Goal: Information Seeking & Learning: Learn about a topic

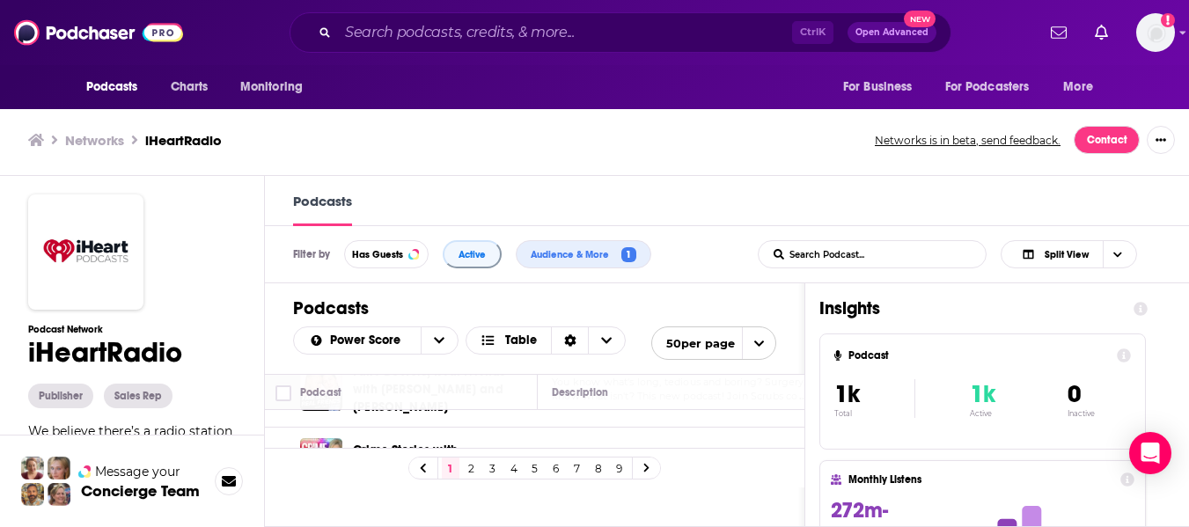
scroll to position [1936, 0]
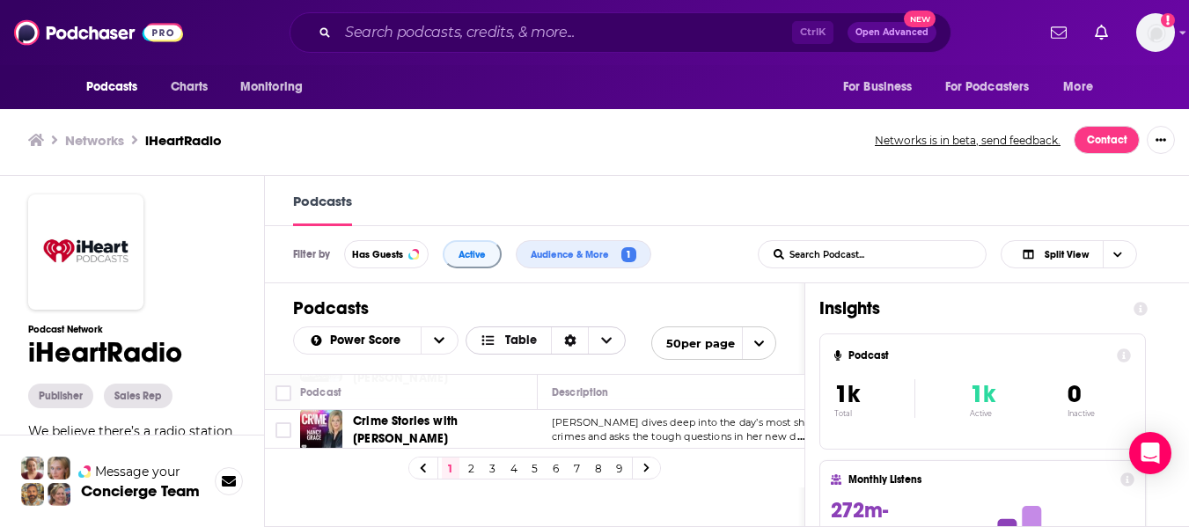
click at [534, 341] on span "Table" at bounding box center [521, 340] width 32 height 12
click at [532, 370] on span "Card" at bounding box center [557, 370] width 110 height 10
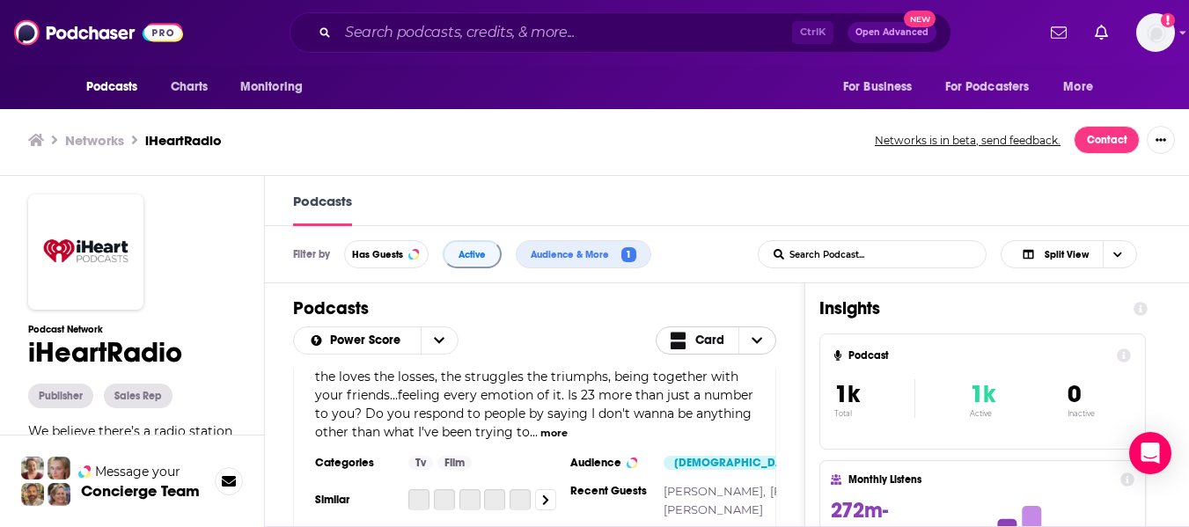
scroll to position [7480, 0]
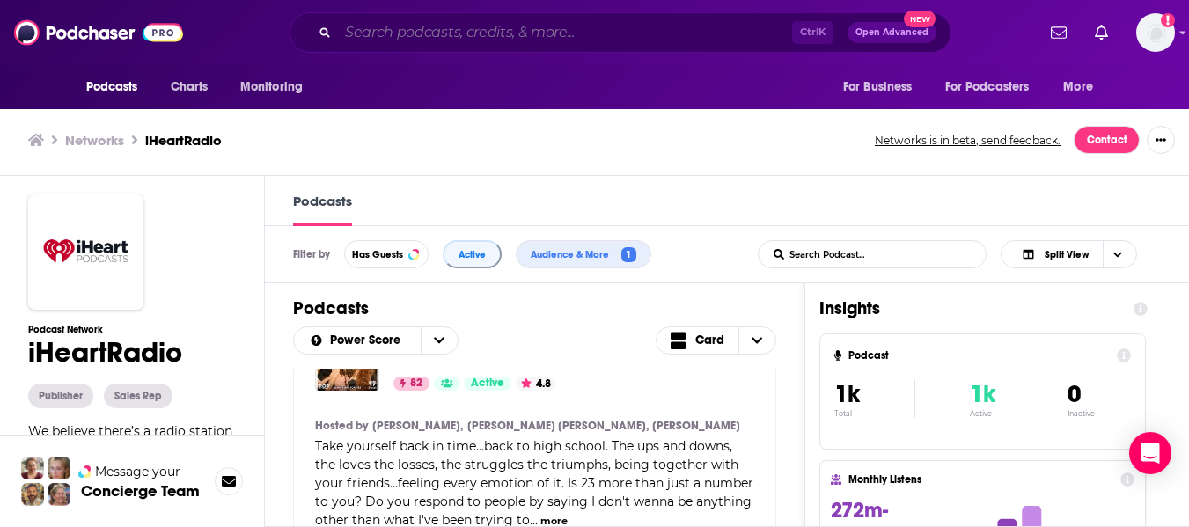
click at [441, 46] on input "Search podcasts, credits, & more..." at bounding box center [565, 32] width 454 height 28
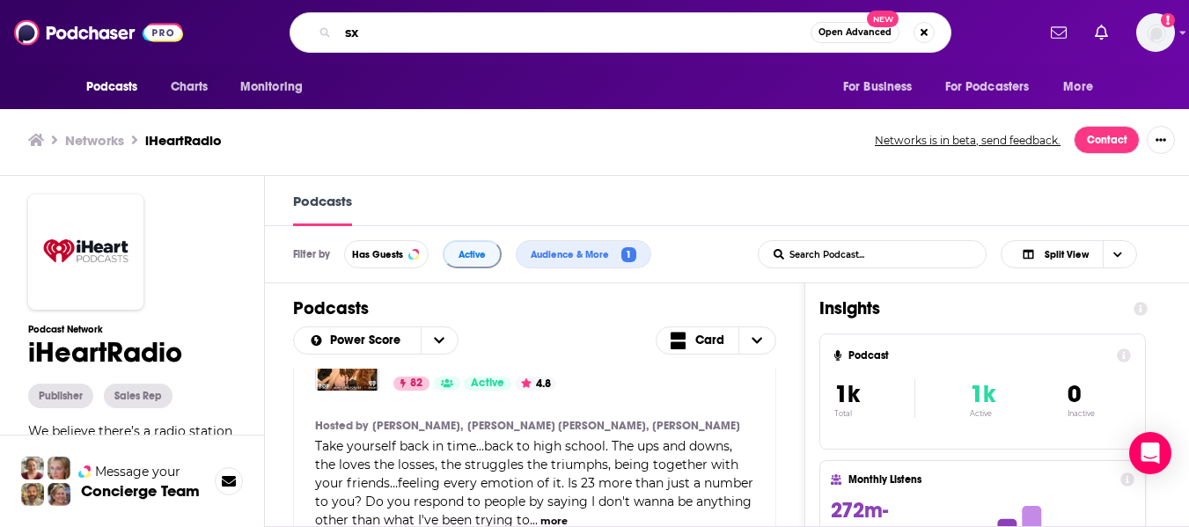
type input "sxm"
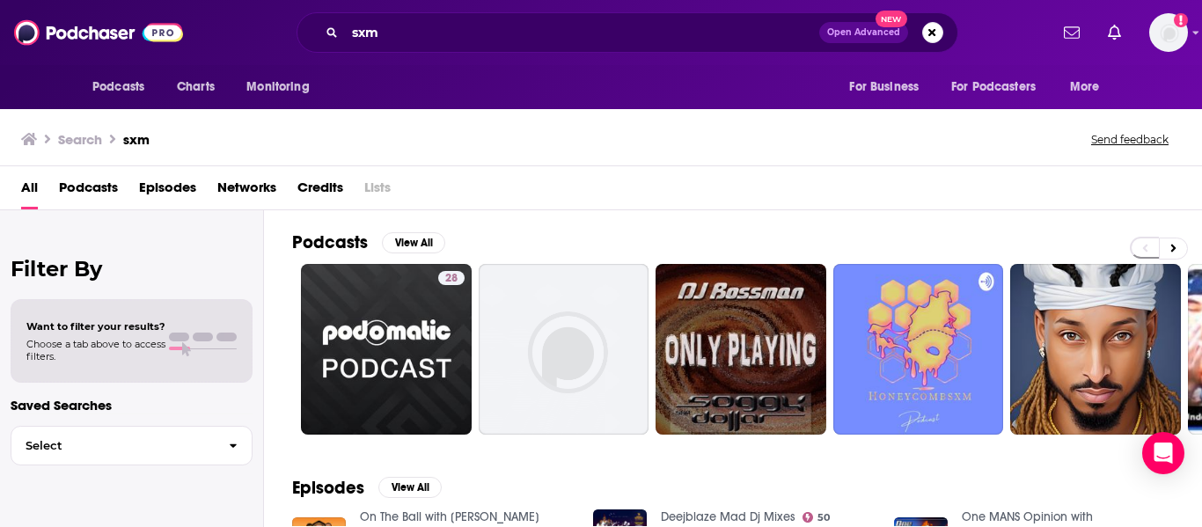
click at [221, 185] on span "Networks" at bounding box center [246, 191] width 59 height 36
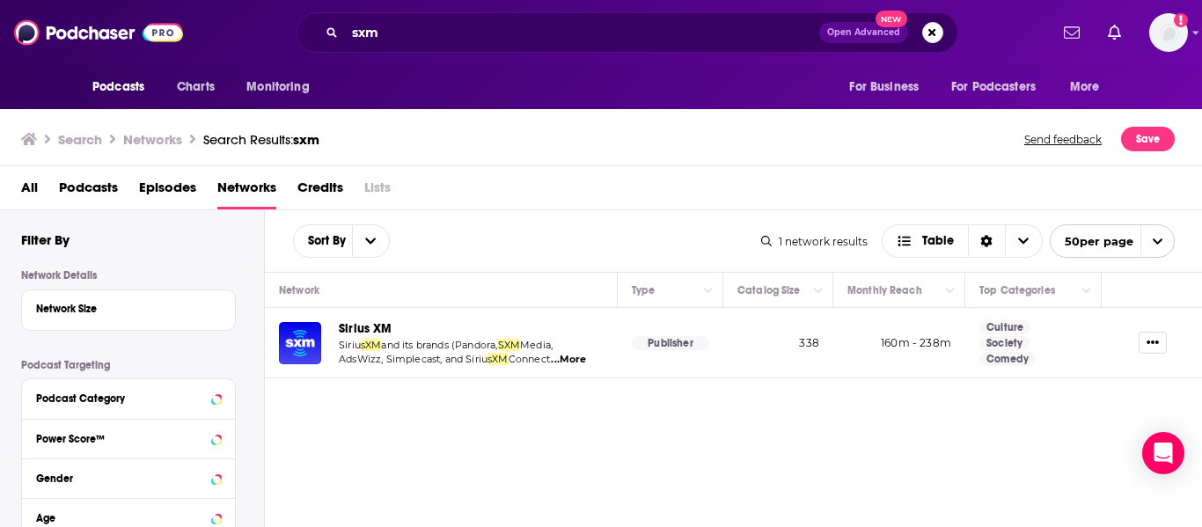
click at [375, 327] on span "Sirius XM" at bounding box center [366, 328] width 54 height 15
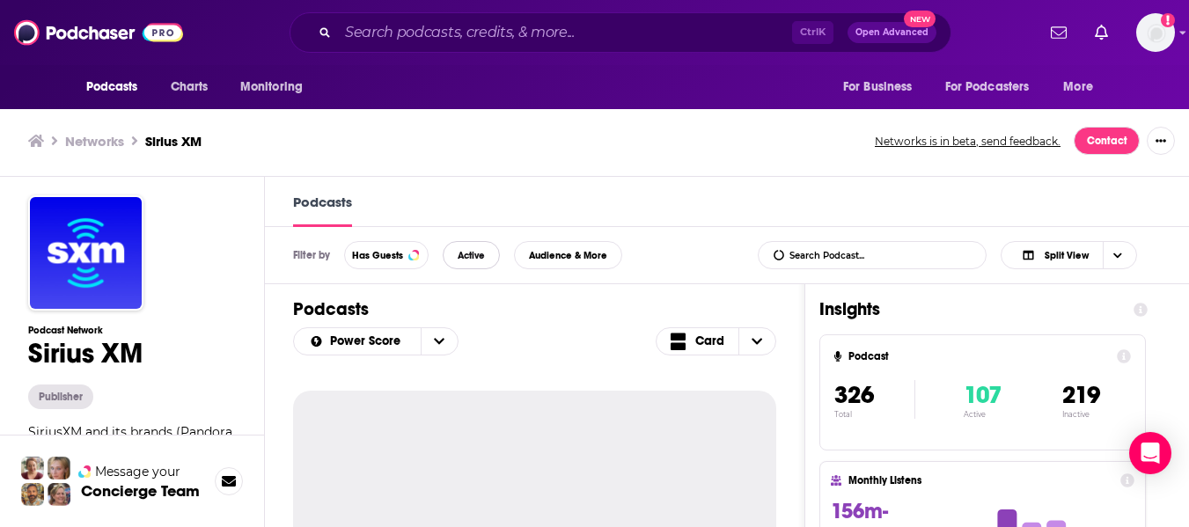
click at [463, 248] on button "Active" at bounding box center [471, 255] width 57 height 28
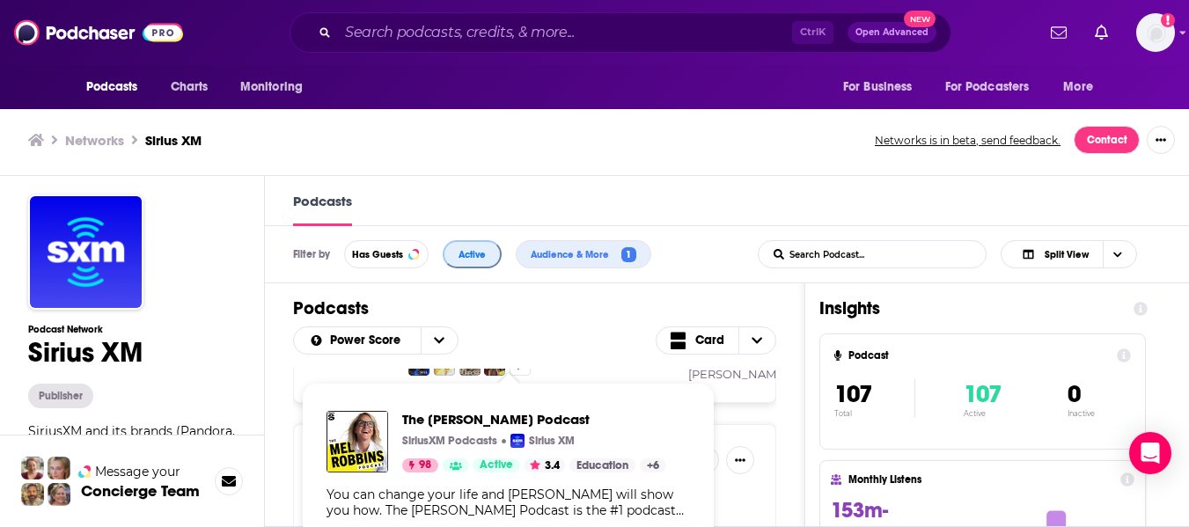
scroll to position [352, 0]
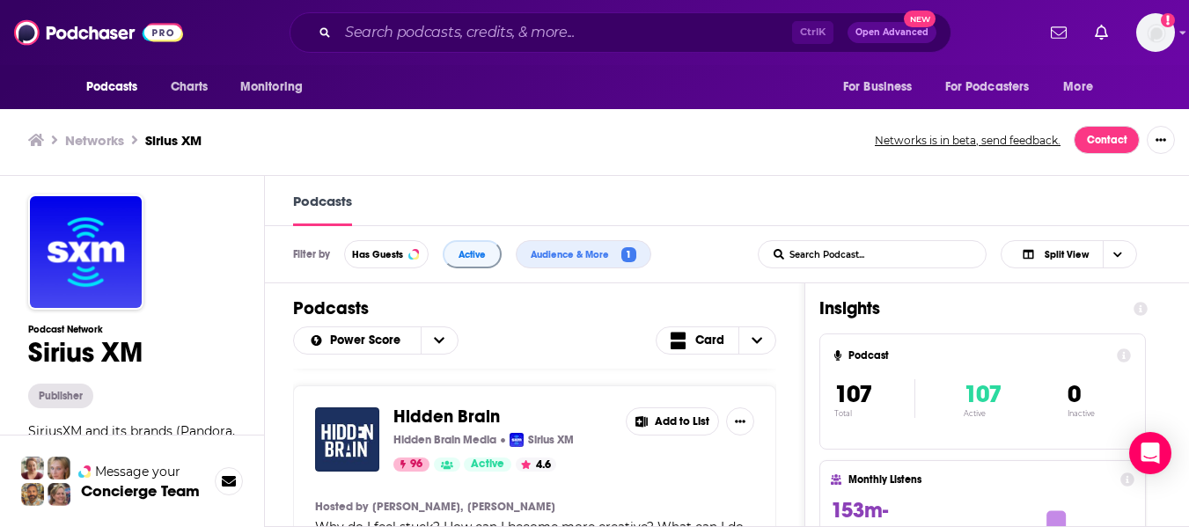
click at [800, 439] on div "The Mel Robbins Podcast SiriusXM Podcasts Sirius XM 98 Active 3.4 Add to List H…" at bounding box center [534, 450] width 539 height 162
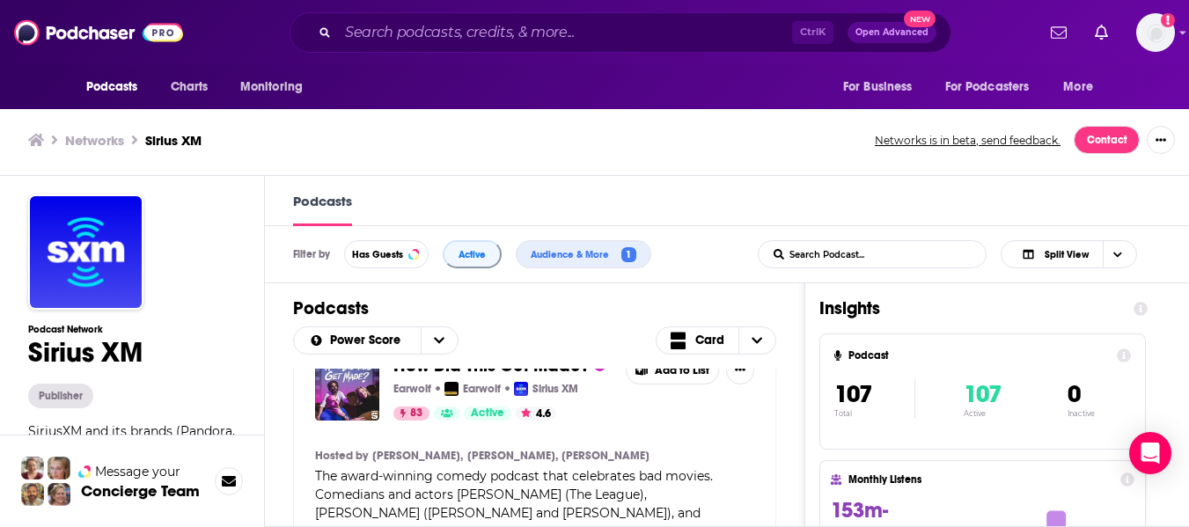
scroll to position [4928, 0]
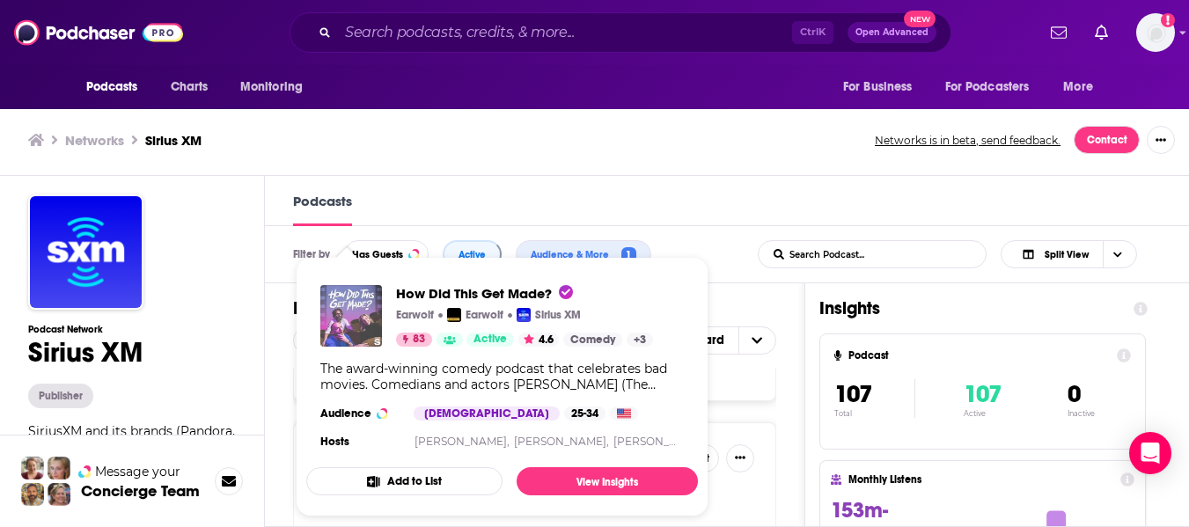
click at [346, 293] on img "How Did This Get Made?" at bounding box center [351, 316] width 62 height 62
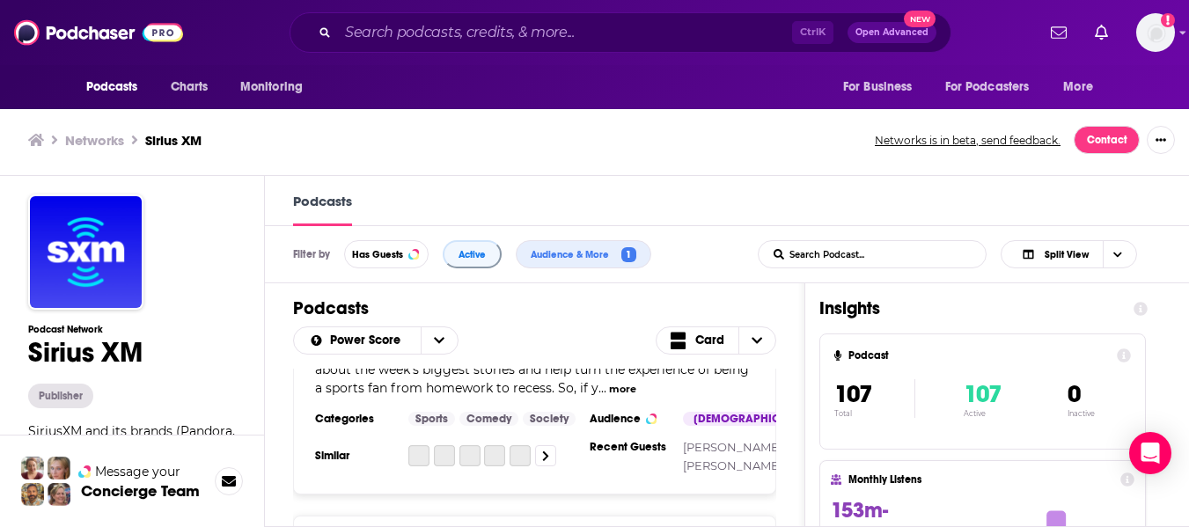
scroll to position [17503, 0]
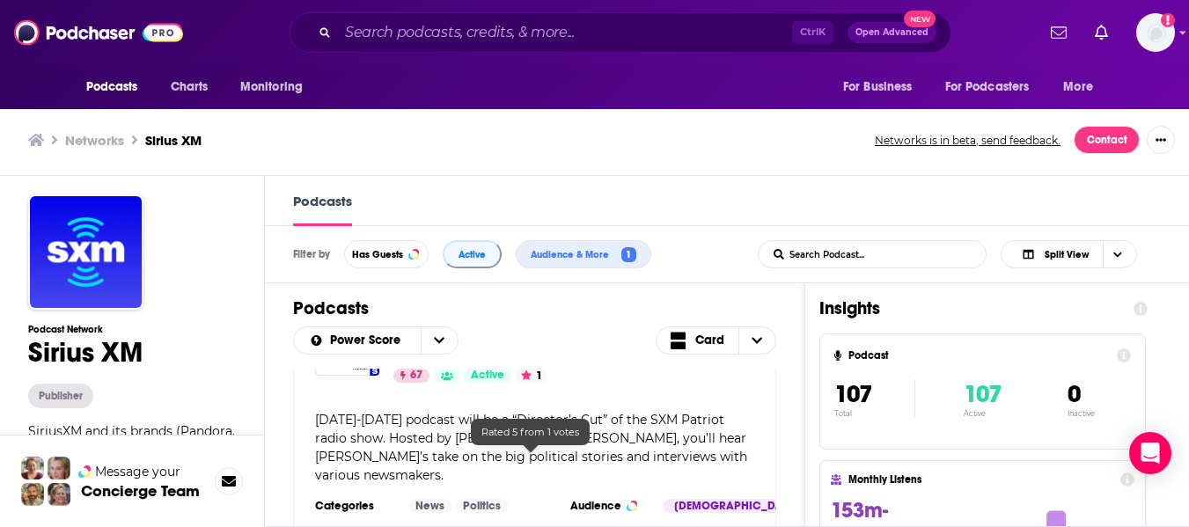
scroll to position [23399, 0]
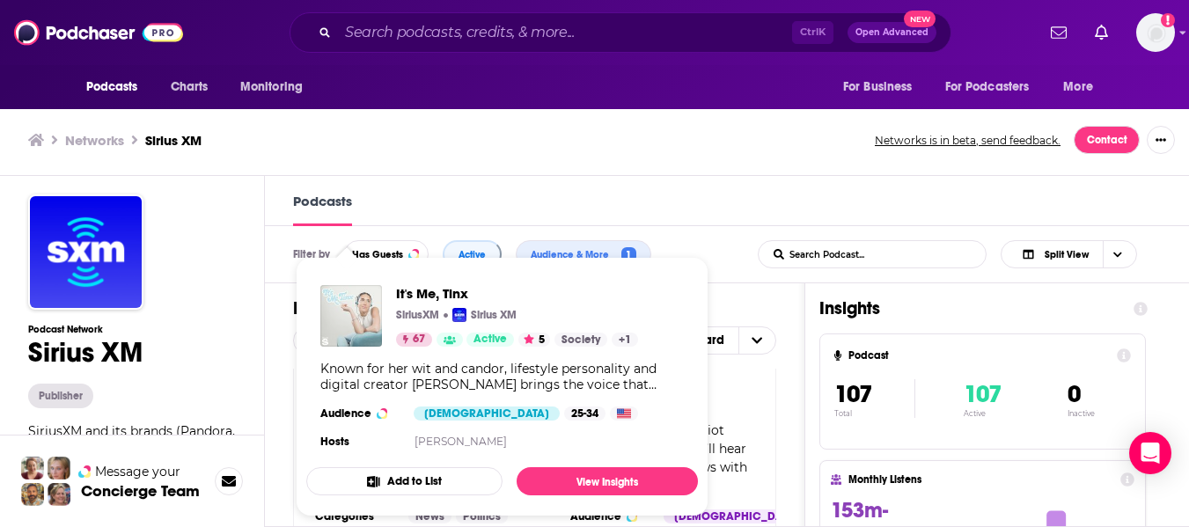
drag, startPoint x: 335, startPoint y: 440, endPoint x: 324, endPoint y: 317, distance: 123.7
click at [324, 317] on img "It's Me, Tinx" at bounding box center [351, 316] width 62 height 62
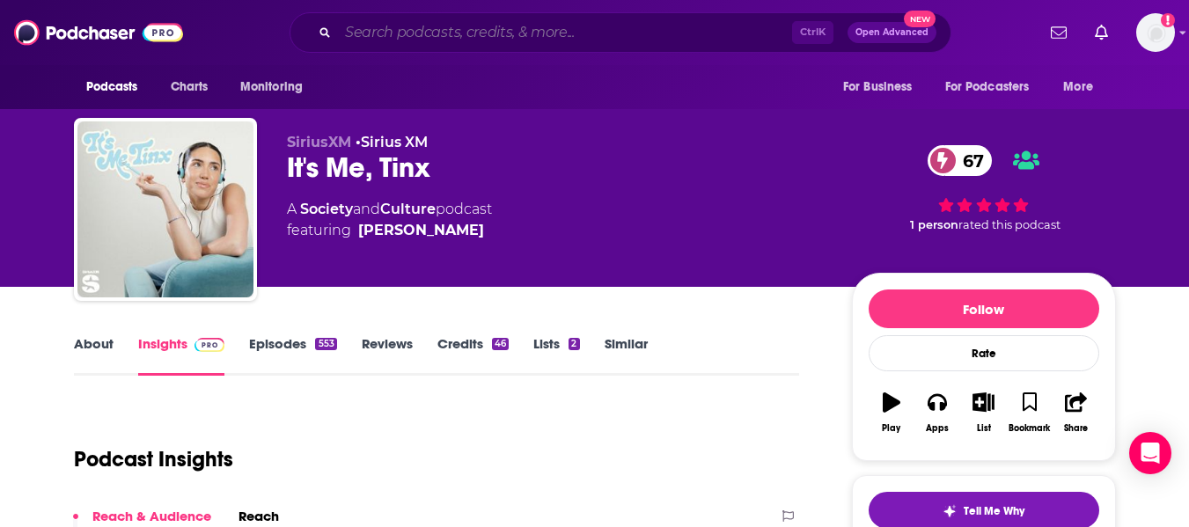
click at [450, 26] on input "Search podcasts, credits, & more..." at bounding box center [565, 32] width 454 height 28
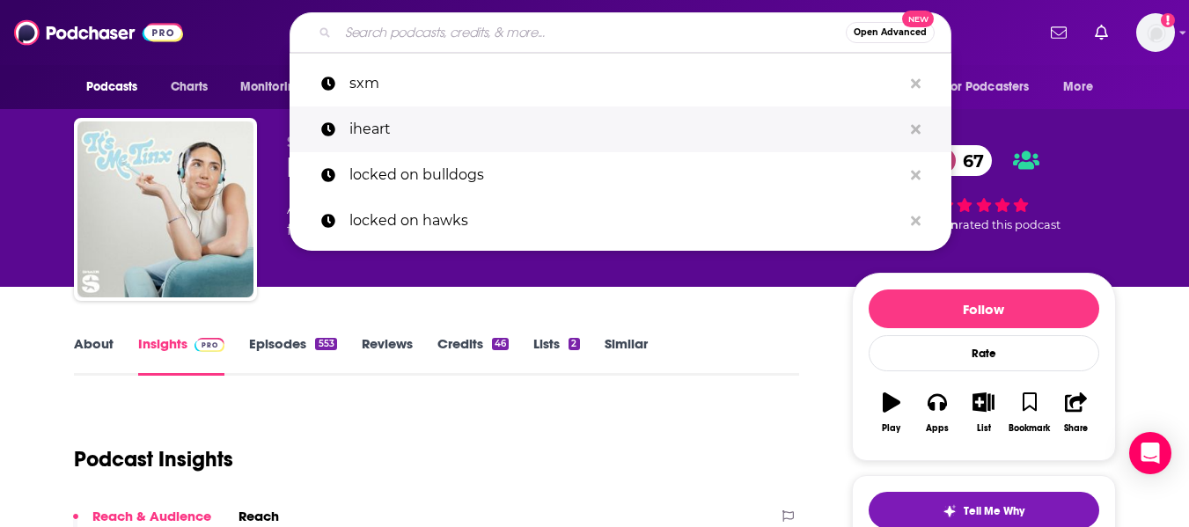
click at [388, 124] on p "iheart" at bounding box center [625, 129] width 553 height 46
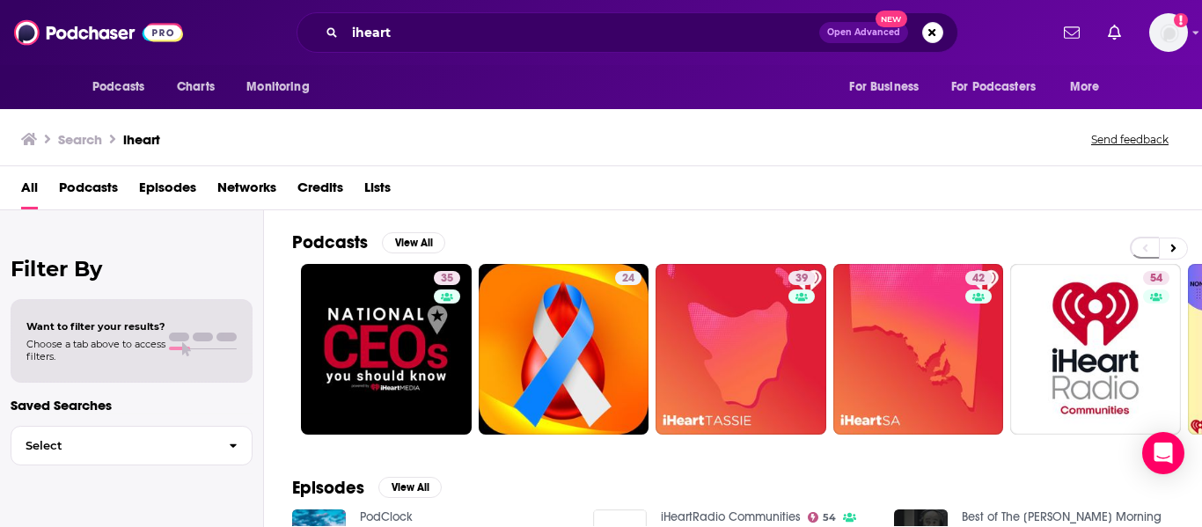
click at [252, 187] on span "Networks" at bounding box center [246, 191] width 59 height 36
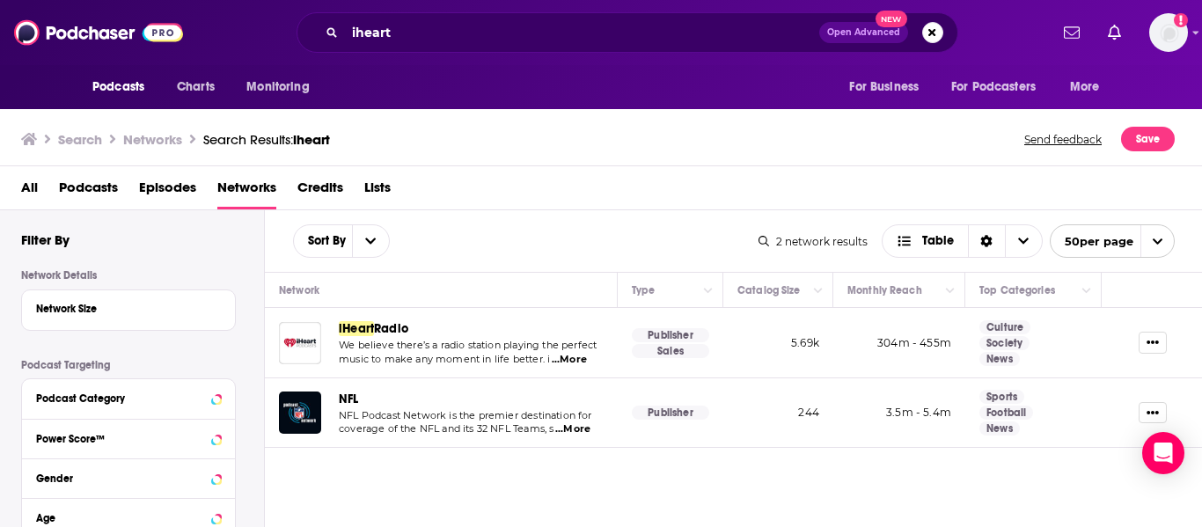
click at [384, 327] on span "Radio" at bounding box center [391, 328] width 34 height 15
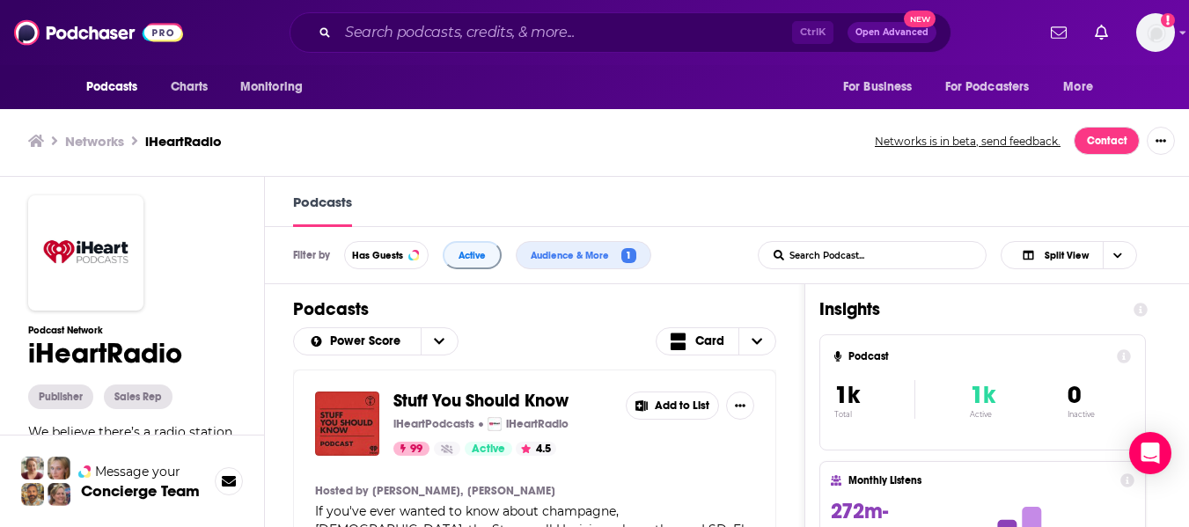
click at [443, 401] on span "Stuff You Should Know" at bounding box center [480, 401] width 175 height 22
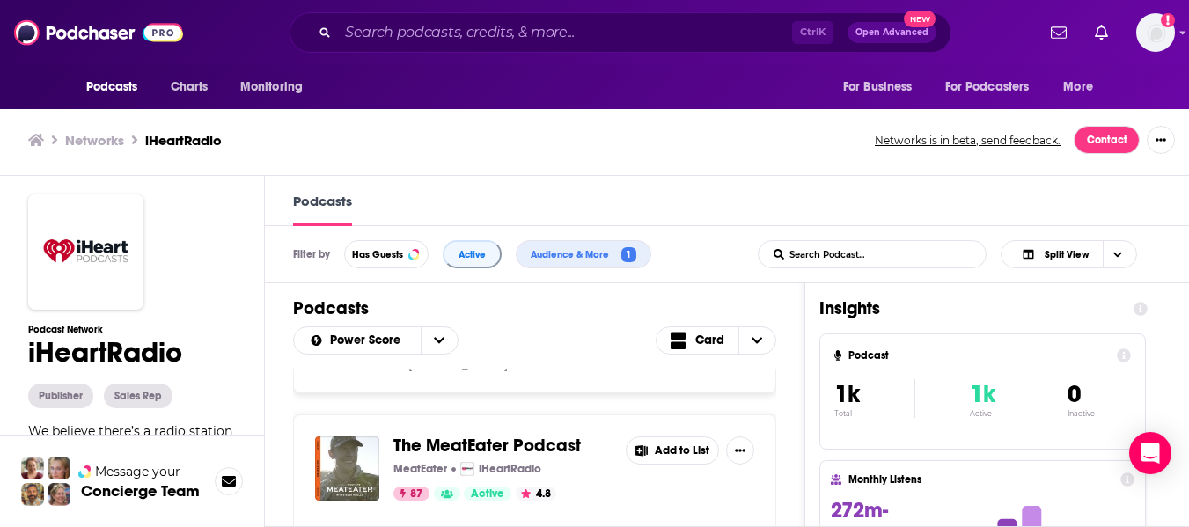
scroll to position [2552, 0]
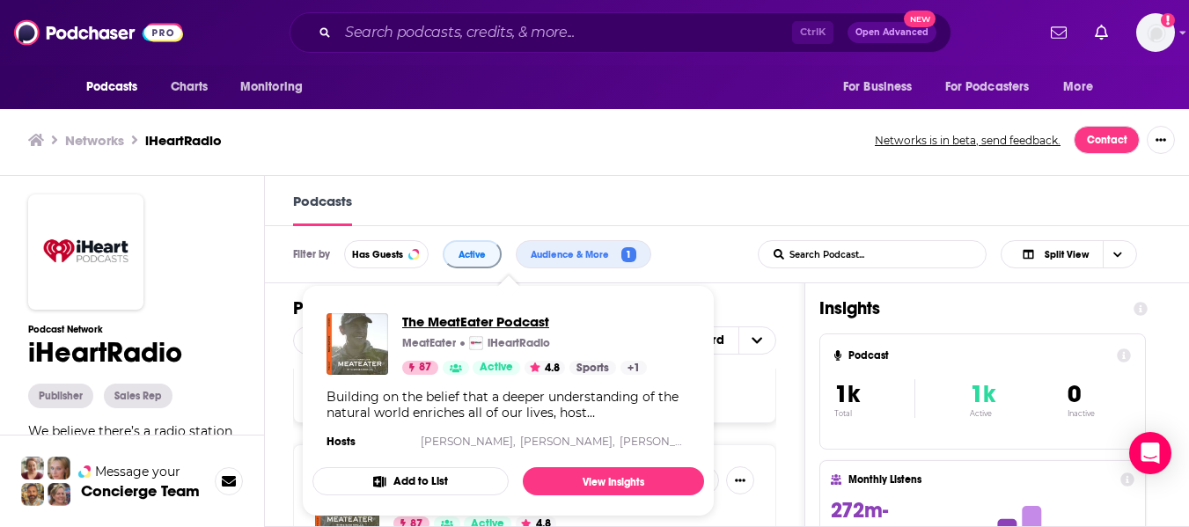
click at [438, 326] on span "The MeatEater Podcast" at bounding box center [524, 321] width 245 height 17
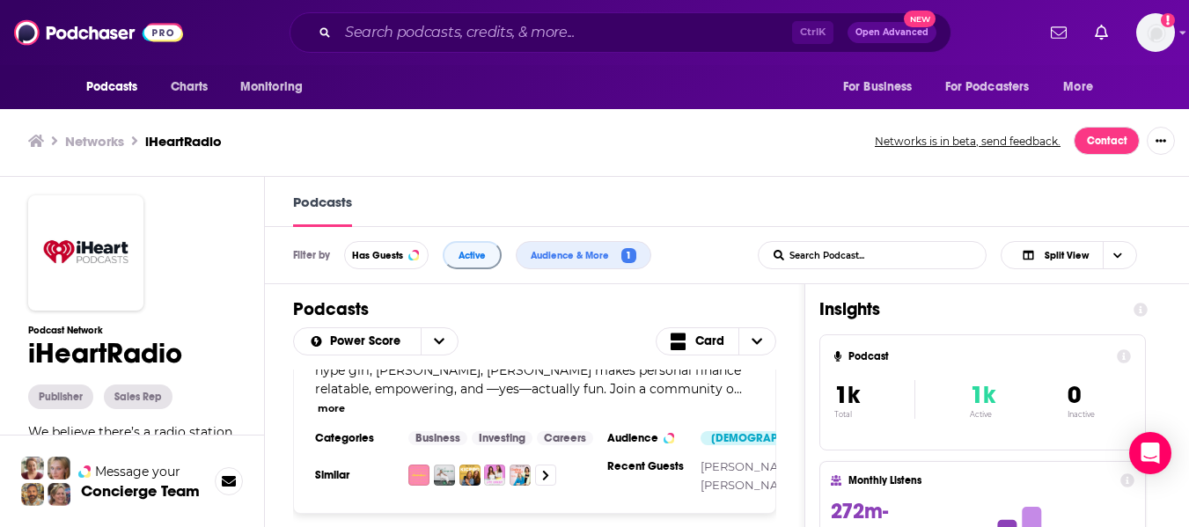
scroll to position [6688, 0]
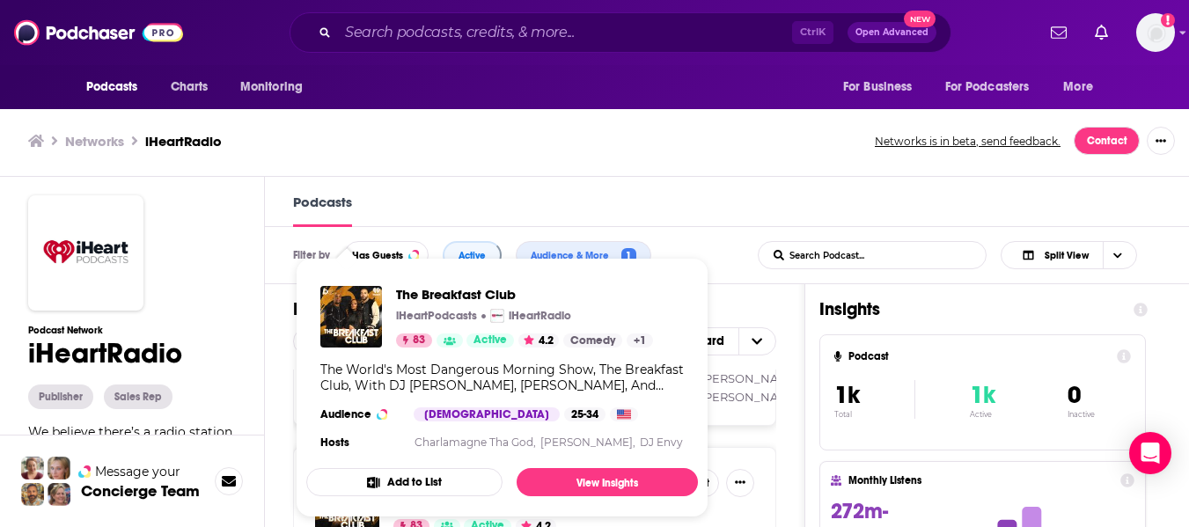
drag, startPoint x: 321, startPoint y: 425, endPoint x: 748, endPoint y: 445, distance: 427.3
click at [748, 469] on div "The Breakfast Club iHeartPodcasts iHeartRadio 83 Active 4.2 Add to List" at bounding box center [534, 501] width 439 height 64
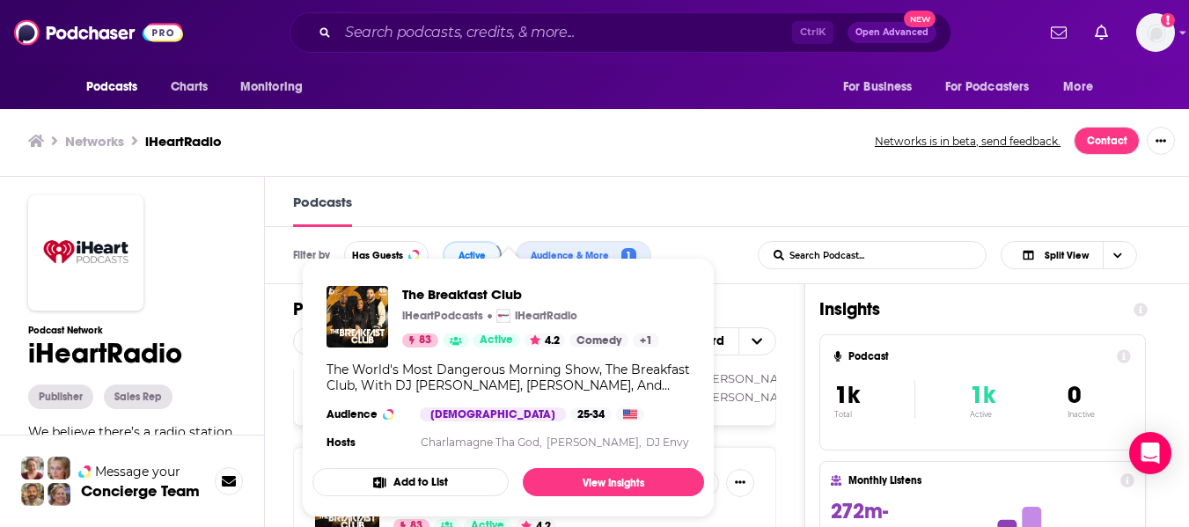
drag, startPoint x: 403, startPoint y: 402, endPoint x: 806, endPoint y: 467, distance: 408.3
click at [804, 467] on div "Stuff You Should Know iHeartPodcasts iHeartRadio 99 Active 4.5 Add to List Host…" at bounding box center [534, 451] width 539 height 162
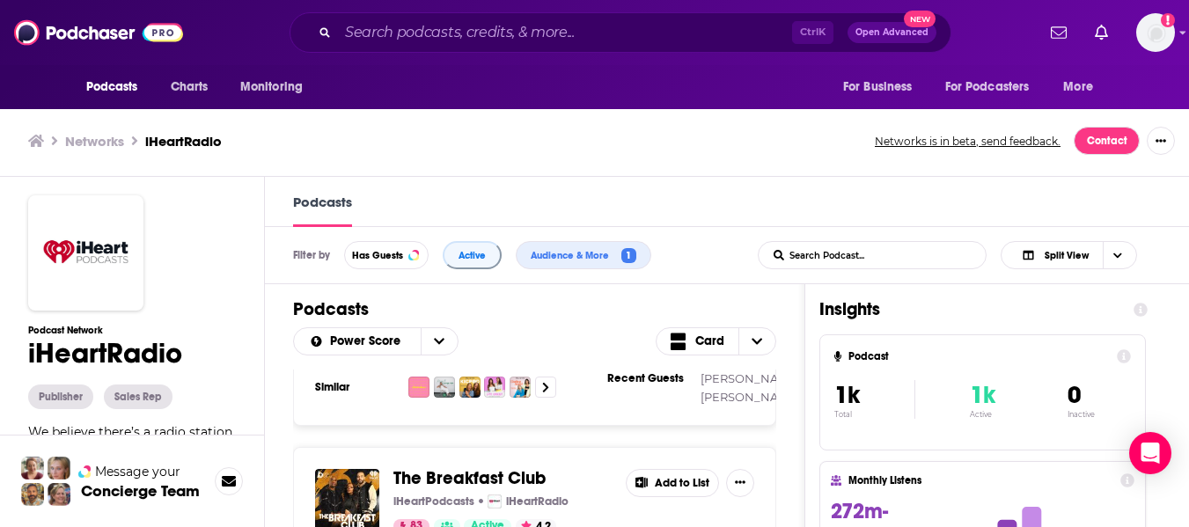
click at [415, 399] on div "Podcasts Charts Monitoring Ctrl K Open Advanced New For Business For Podcasters…" at bounding box center [594, 264] width 1189 height 528
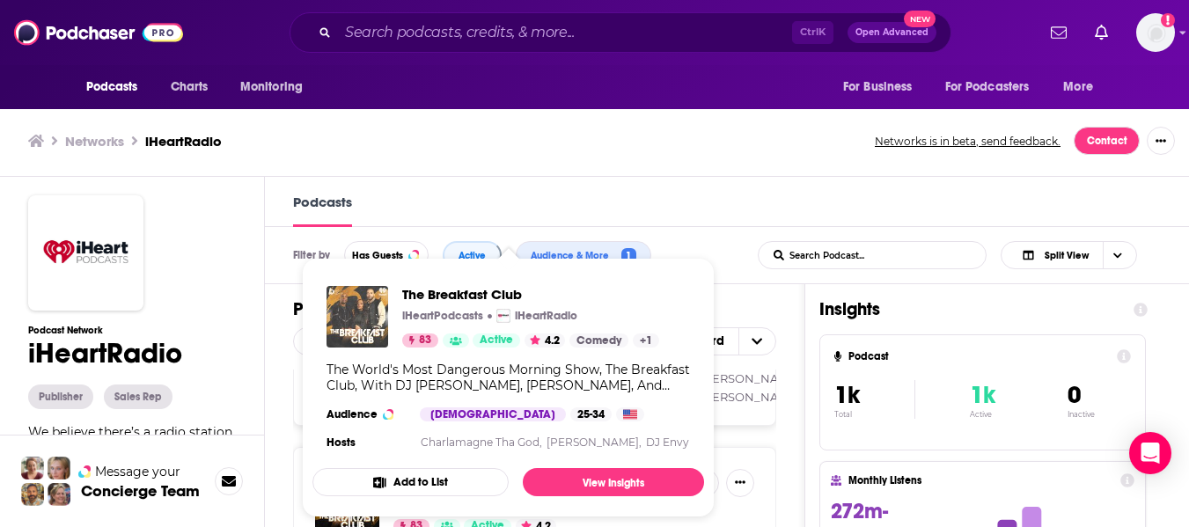
click at [375, 293] on img "The Breakfast Club" at bounding box center [358, 317] width 62 height 62
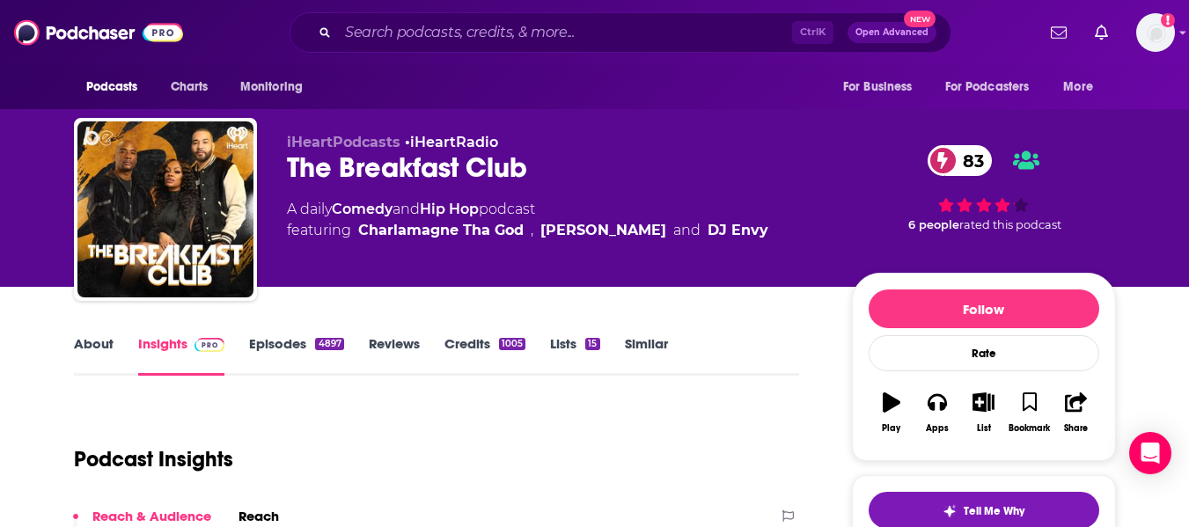
drag, startPoint x: 17, startPoint y: 356, endPoint x: 13, endPoint y: 308, distance: 47.7
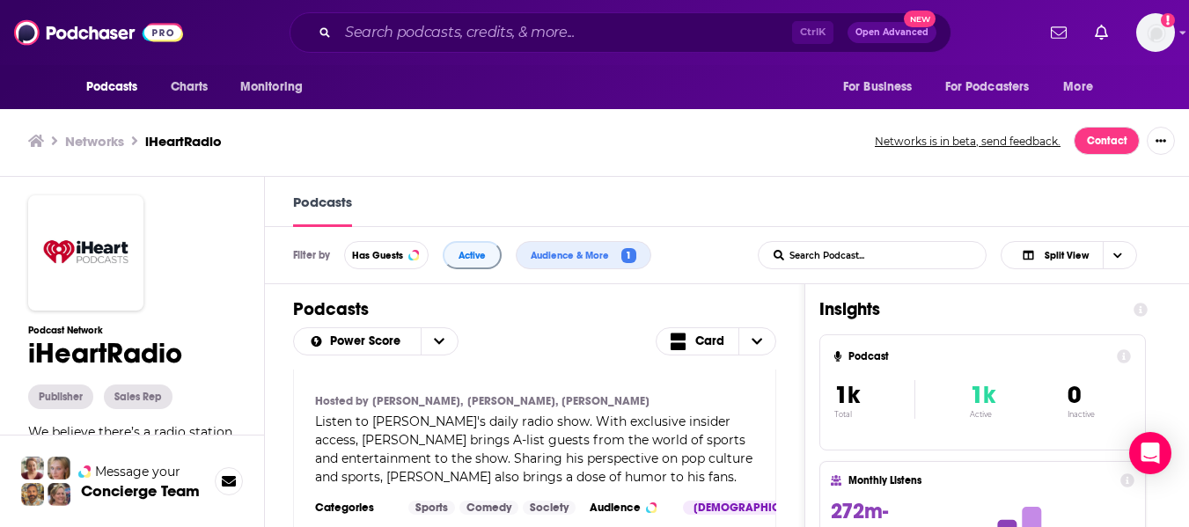
scroll to position [10473, 0]
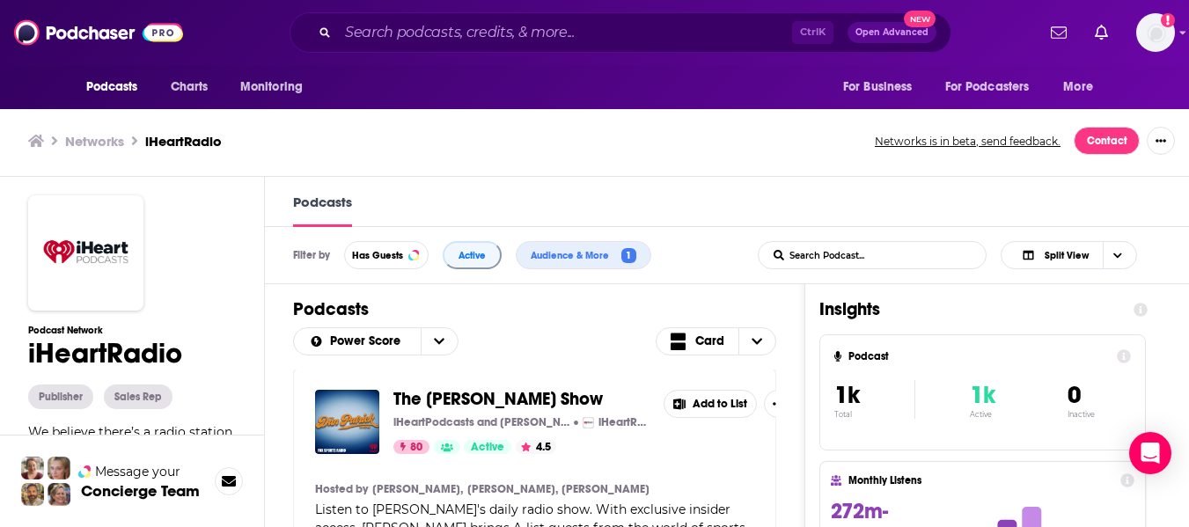
click at [510, 410] on span "The Dan Patrick Show" at bounding box center [497, 399] width 209 height 22
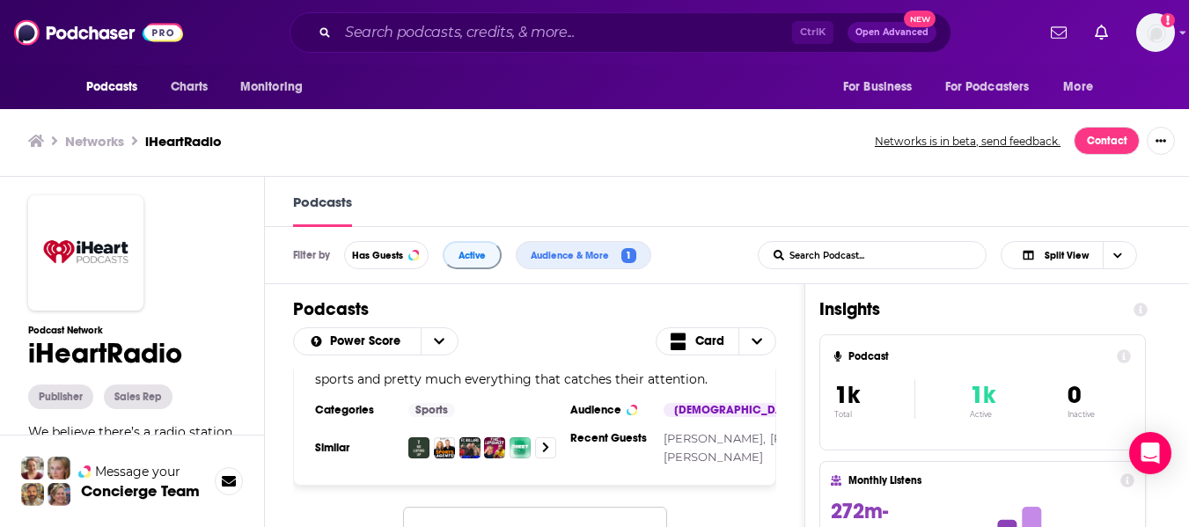
scroll to position [1, 0]
click at [650, 506] on button "Load More..." at bounding box center [535, 530] width 264 height 48
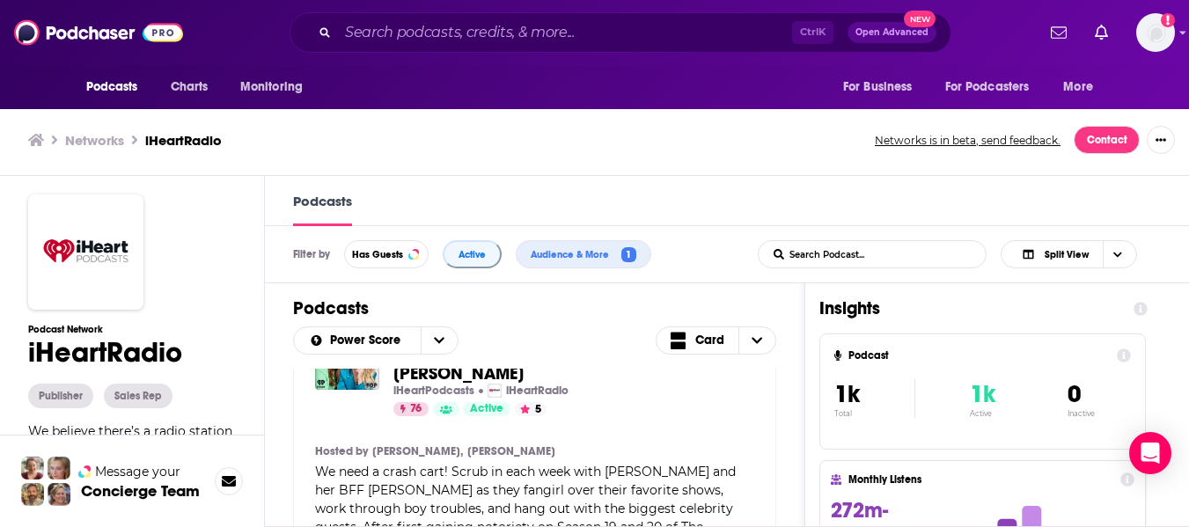
scroll to position [19945, 0]
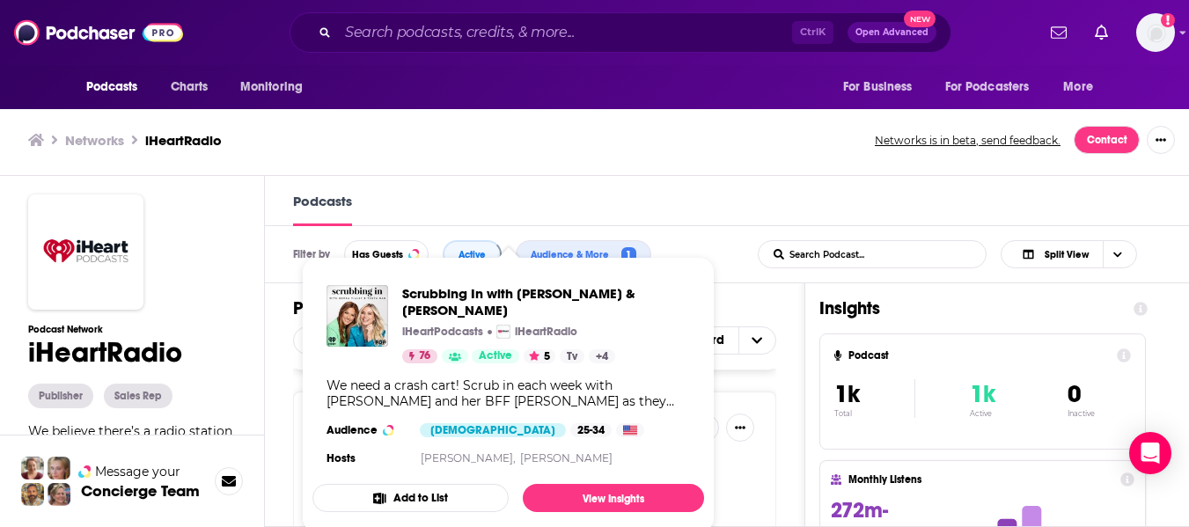
drag, startPoint x: 522, startPoint y: 388, endPoint x: 715, endPoint y: 429, distance: 198.0
click at [715, 429] on div "Scrubbing In with Becca Tilley & Tanya Rad iHeartPodcasts iHeartRadio 76 Active…" at bounding box center [534, 459] width 439 height 91
drag, startPoint x: 530, startPoint y: 388, endPoint x: 358, endPoint y: 305, distance: 190.5
drag, startPoint x: 358, startPoint y: 305, endPoint x: 627, endPoint y: 295, distance: 268.6
click at [627, 295] on span "Scrubbing In with Becca Tilley & Tanya Rad" at bounding box center [546, 301] width 288 height 33
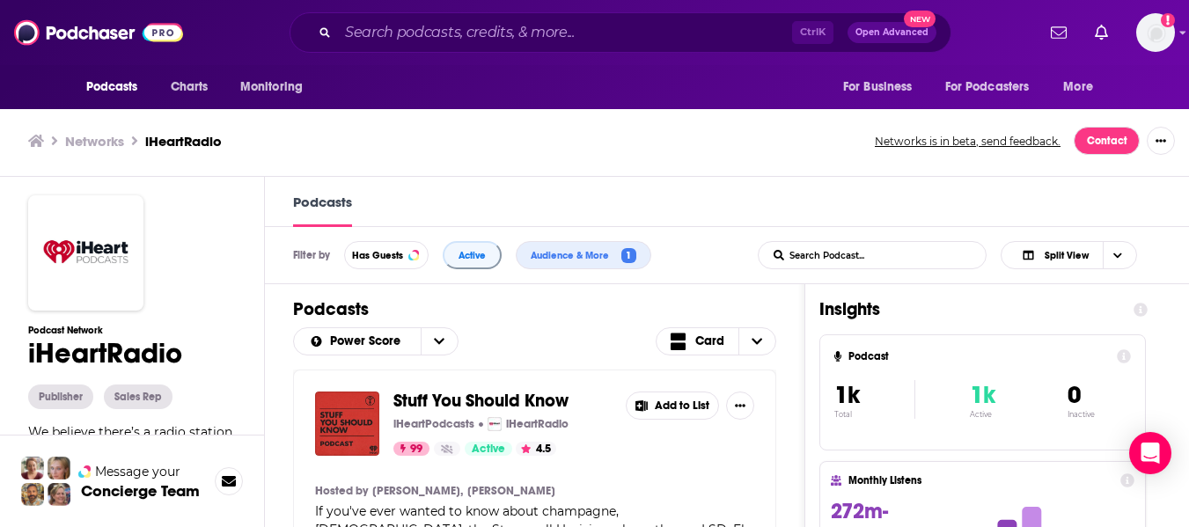
scroll to position [1, 0]
click at [709, 346] on span "Card" at bounding box center [709, 340] width 29 height 12
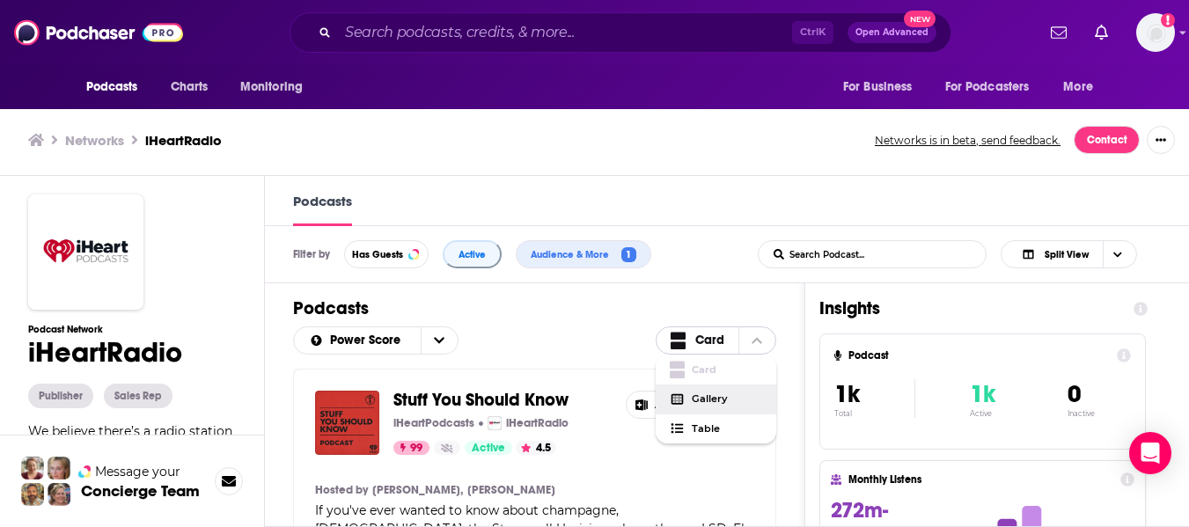
click at [713, 400] on span "Gallery" at bounding box center [727, 399] width 70 height 10
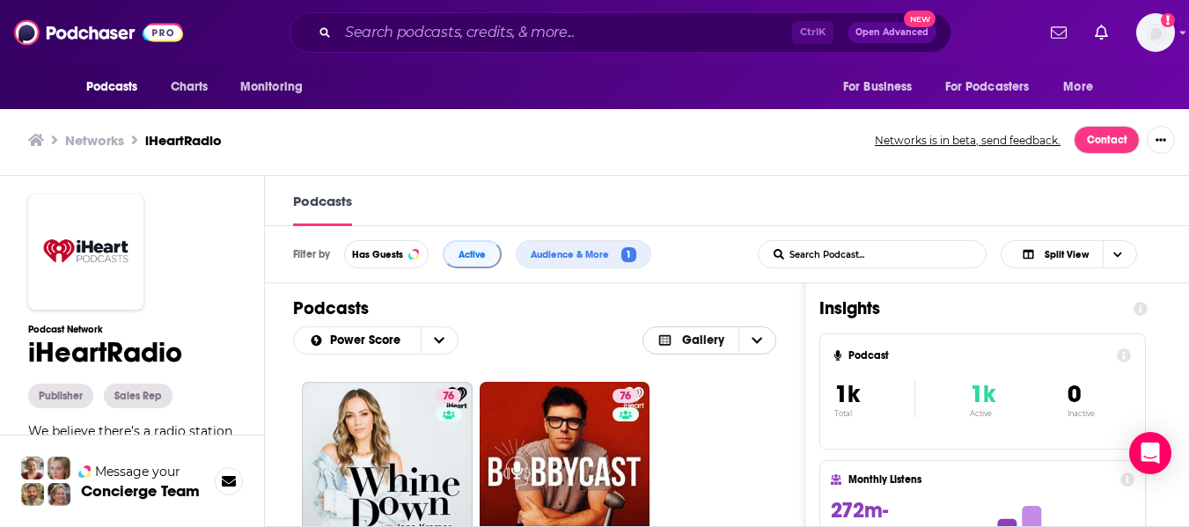
scroll to position [5632, 0]
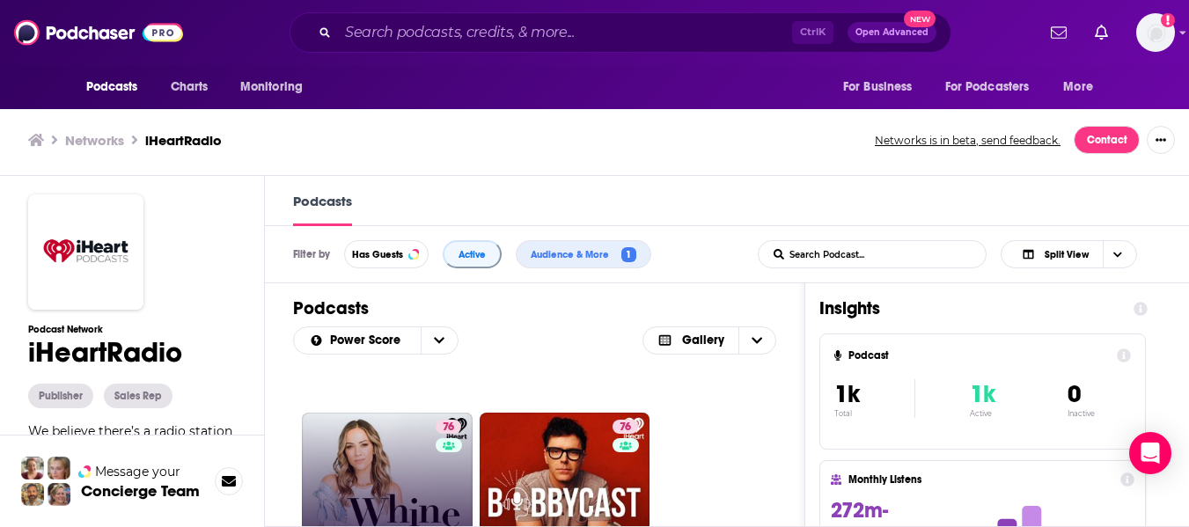
click at [422, 472] on link "76 Whine Down with Jana Kramer" at bounding box center [387, 498] width 171 height 171
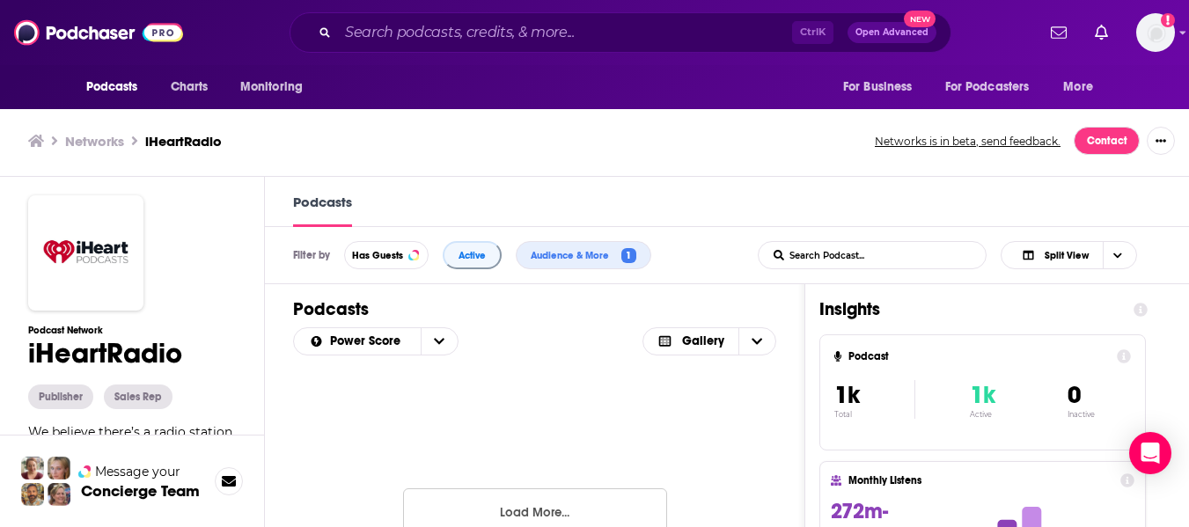
scroll to position [8797, 0]
click at [580, 482] on button "Load More..." at bounding box center [535, 481] width 264 height 48
click at [595, 494] on button "Load More..." at bounding box center [535, 481] width 264 height 48
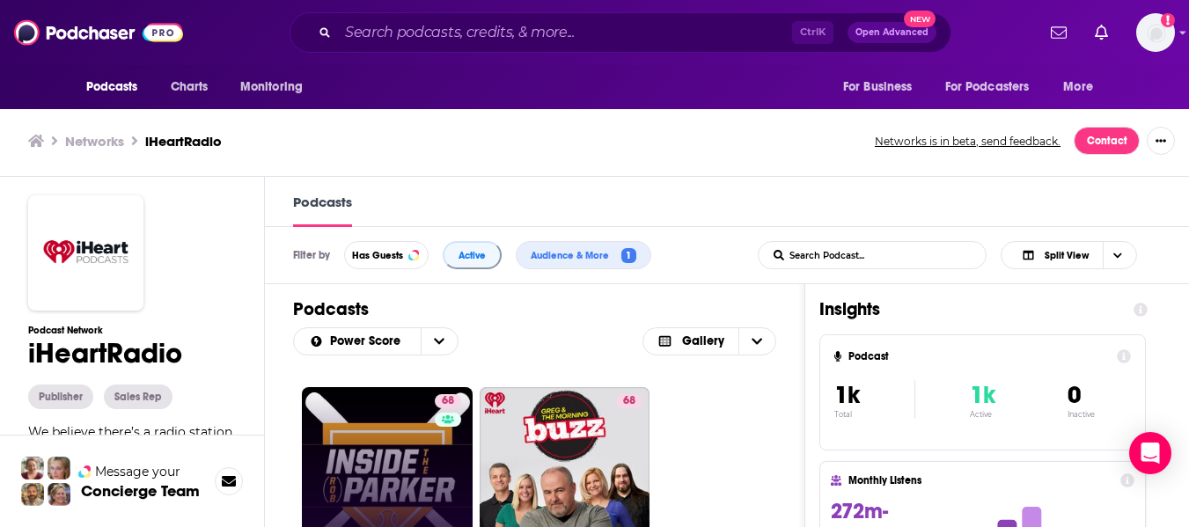
scroll to position [17666, 0]
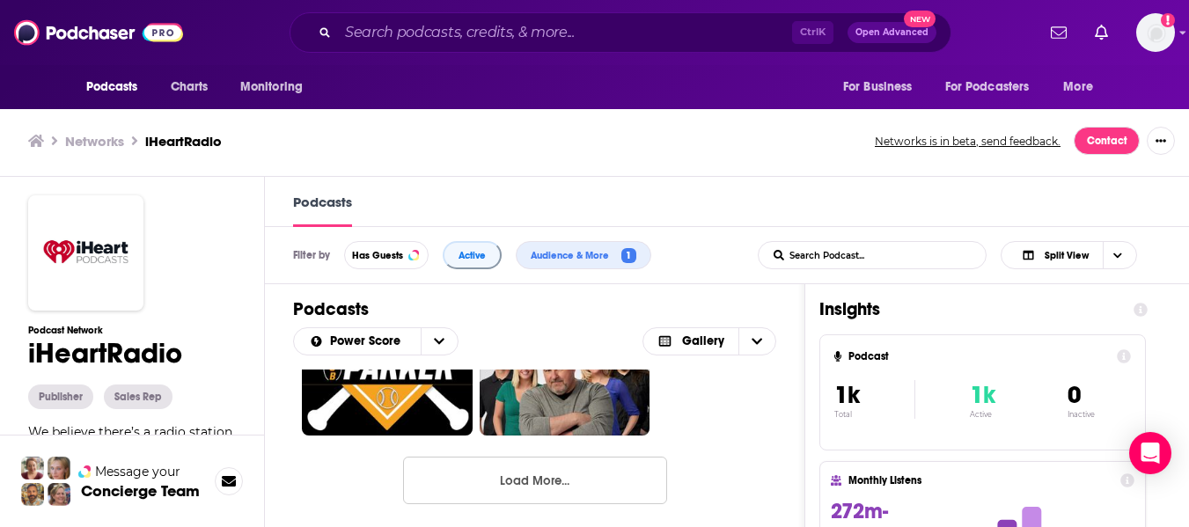
click at [494, 480] on button "Load More..." at bounding box center [535, 481] width 264 height 48
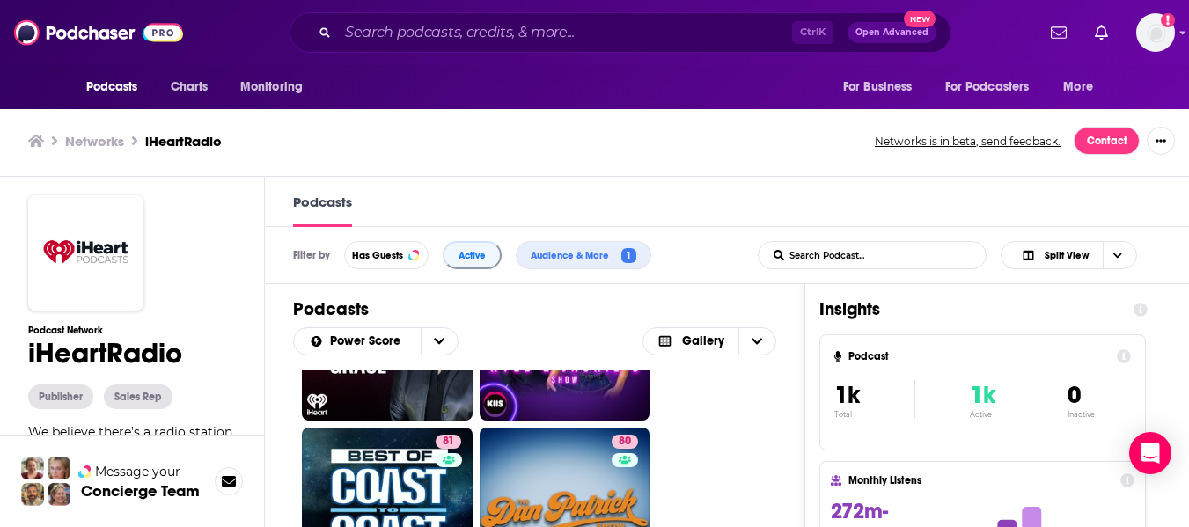
scroll to position [2617, 0]
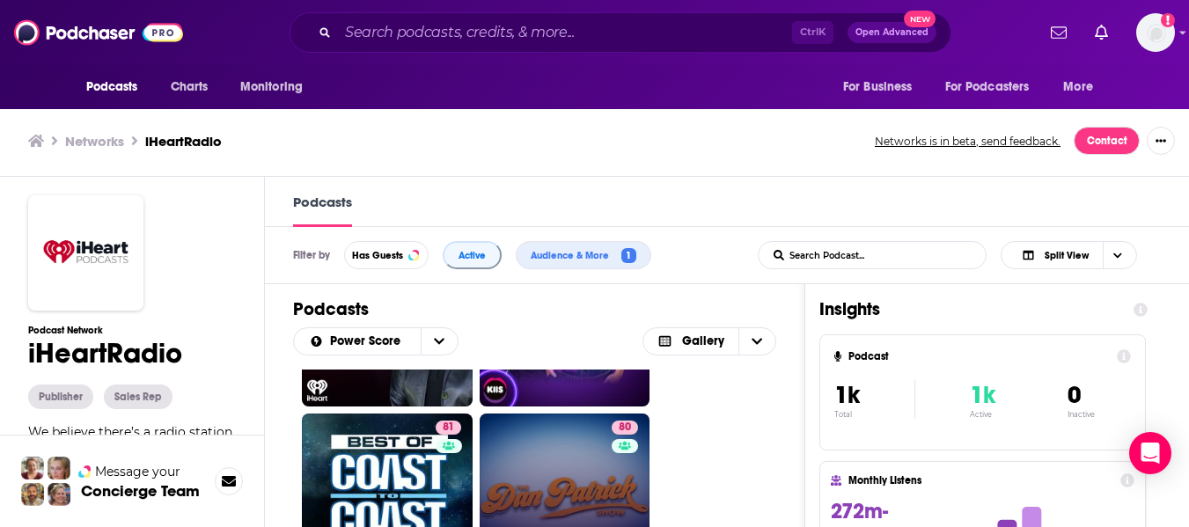
drag, startPoint x: 572, startPoint y: 468, endPoint x: 554, endPoint y: 466, distance: 18.6
click at [554, 466] on link "80 The Dan Patrick Show" at bounding box center [565, 499] width 171 height 171
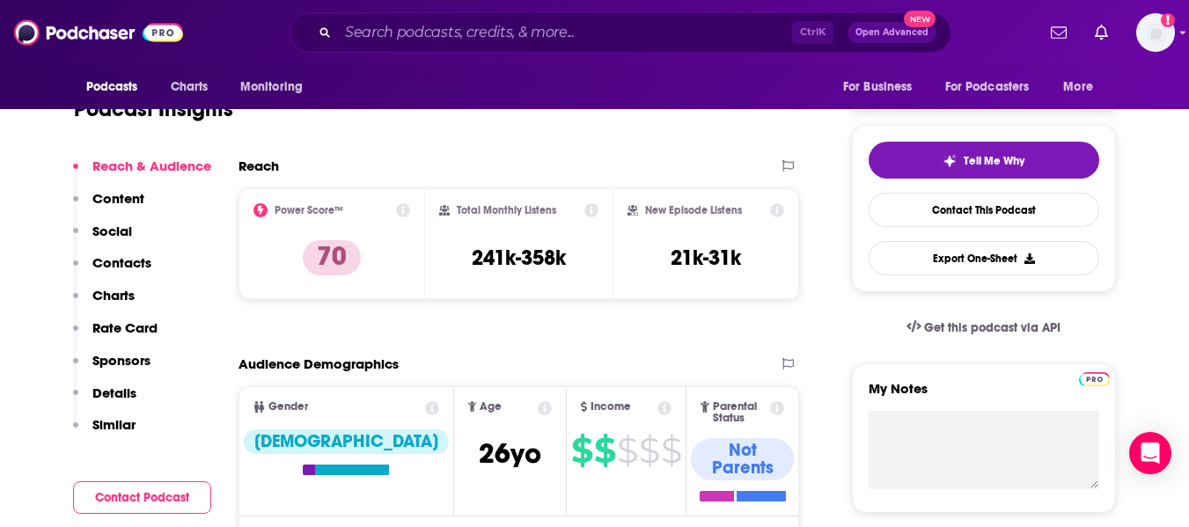
scroll to position [352, 0]
